Goal: Information Seeking & Learning: Learn about a topic

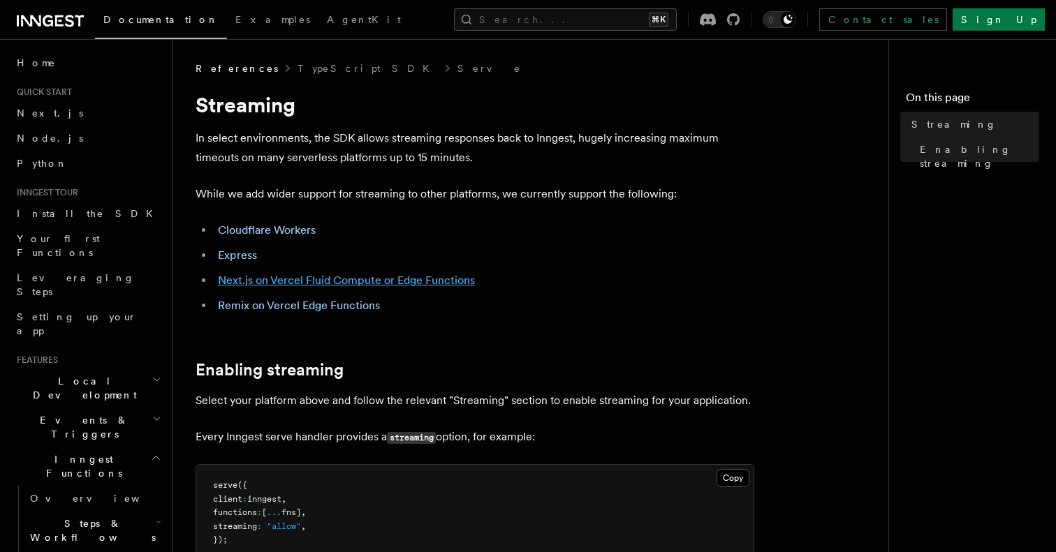
click at [255, 281] on link "Next.js on Vercel Fluid Compute or Edge Functions" at bounding box center [346, 280] width 257 height 13
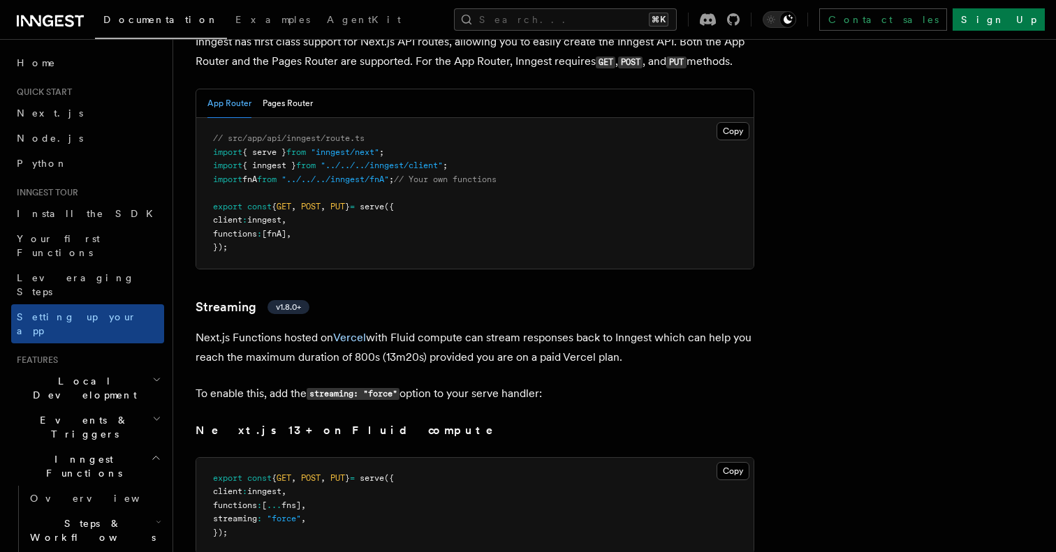
scroll to position [8645, 0]
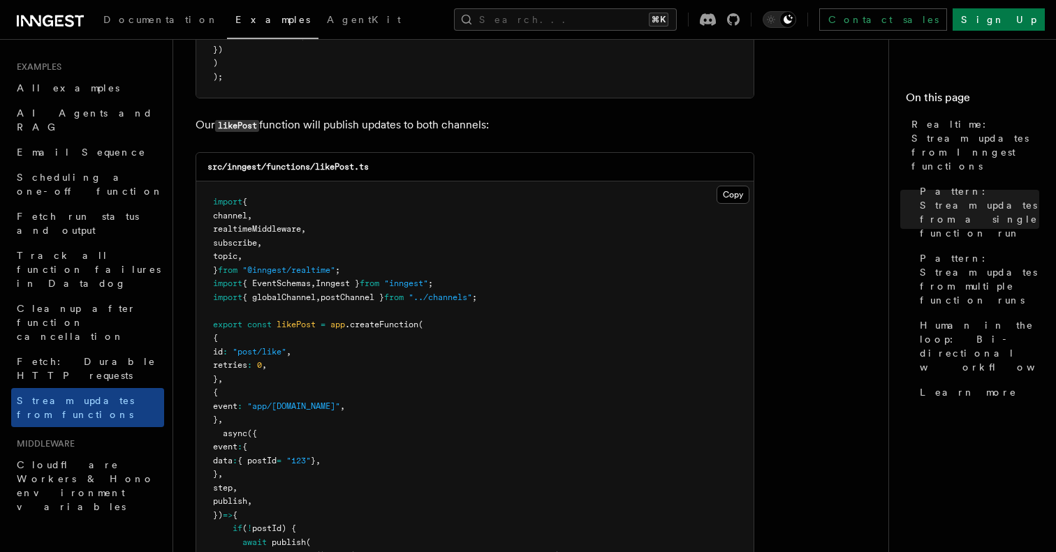
scroll to position [1691, 0]
